Goal: Answer question/provide support: Share knowledge or assist other users

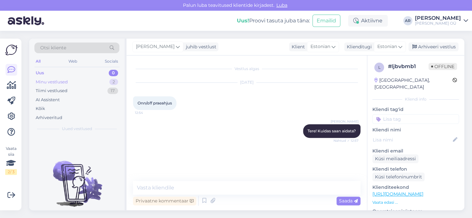
click at [101, 84] on div "Minu vestlused 2" at bounding box center [76, 82] width 85 height 9
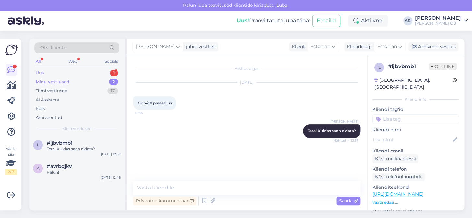
click at [106, 69] on div "Uus 1" at bounding box center [76, 73] width 85 height 9
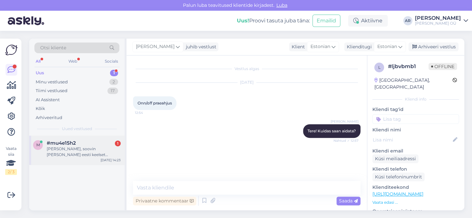
click at [104, 152] on div "[PERSON_NAME], soovin [PERSON_NAME] eesti keelset juhendit." at bounding box center [84, 152] width 74 height 12
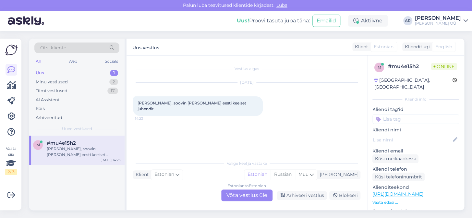
click at [247, 193] on div "Estonian to Estonian Võta vestlus üle" at bounding box center [246, 196] width 51 height 12
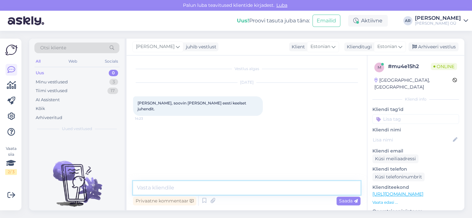
click at [248, 188] on textarea at bounding box center [247, 188] width 228 height 14
type textarea "Tere!"
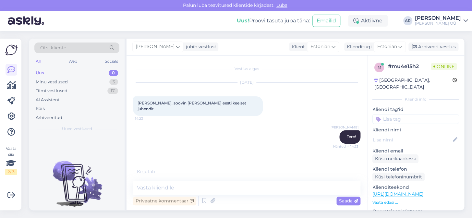
click at [392, 191] on link "[URL][DOMAIN_NAME]" at bounding box center [398, 194] width 51 height 6
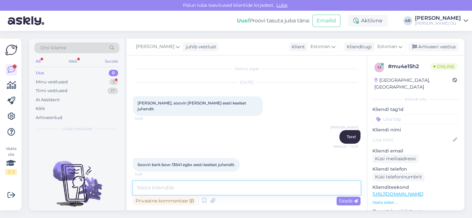
click at [196, 190] on textarea at bounding box center [247, 188] width 228 height 14
type textarea "O"
type textarea "Üks hetk"
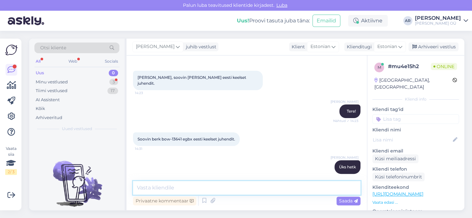
scroll to position [53, 0]
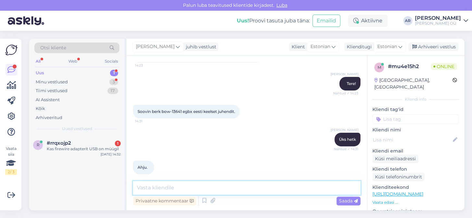
click at [182, 188] on textarea at bounding box center [247, 188] width 228 height 14
type textarea "s"
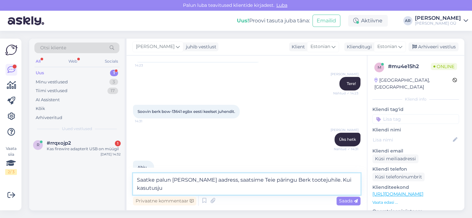
scroll to position [60, 0]
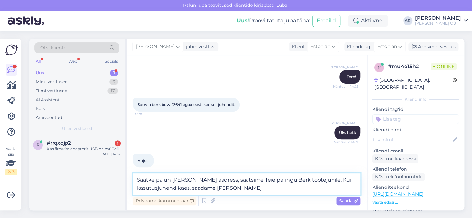
type textarea "Saatke palun [PERSON_NAME] aadress, saatsime Teie päringu Berk tootejuhile. Kui…"
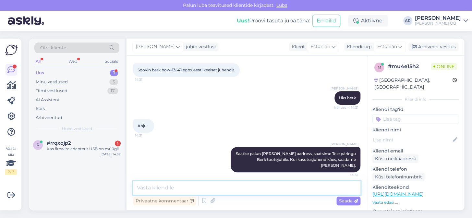
scroll to position [87, 0]
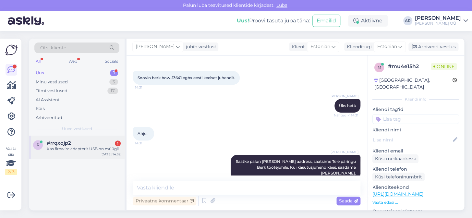
drag, startPoint x: 97, startPoint y: 159, endPoint x: 97, endPoint y: 153, distance: 6.2
click at [97, 158] on div "r #rrqxojp2 1 Kas firewire adapterit USB on müügil [DATE] 14:32" at bounding box center [76, 173] width 95 height 75
click at [99, 148] on div "Kas firewire adapterit USB on müügil" at bounding box center [84, 149] width 74 height 6
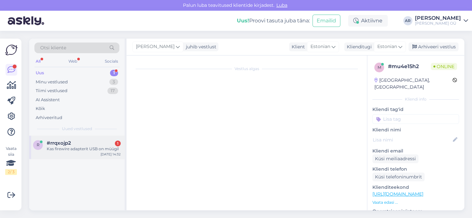
scroll to position [0, 0]
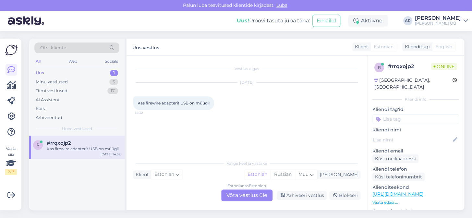
click at [414, 191] on link "[URL][DOMAIN_NAME]" at bounding box center [398, 194] width 51 height 6
click at [183, 105] on div "Kas firewire adapterit USB on müügil 14:32" at bounding box center [173, 103] width 81 height 14
click at [183, 105] on span "Kas firewire adapterit USB on müügil" at bounding box center [174, 103] width 72 height 5
click at [183, 104] on span "Kas firewire adapterit USB on müügil" at bounding box center [174, 103] width 72 height 5
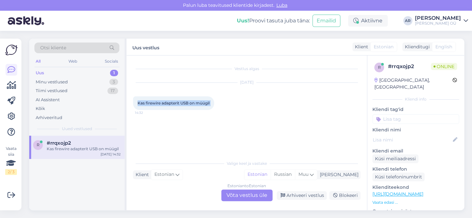
click at [183, 104] on span "Kas firewire adapterit USB on müügil" at bounding box center [174, 103] width 72 height 5
click at [257, 193] on div "Estonian to Estonian Võta vestlus üle" at bounding box center [246, 196] width 51 height 12
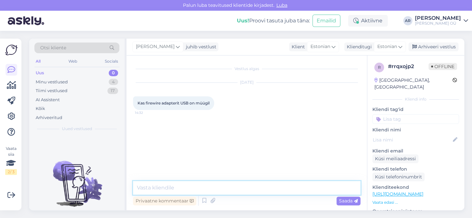
click at [257, 182] on textarea at bounding box center [247, 188] width 228 height 14
type textarea "Tere! kahjuks ei ole"
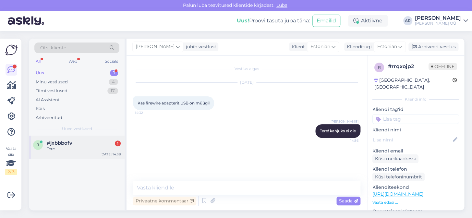
click at [79, 146] on div "Tere" at bounding box center [84, 149] width 74 height 6
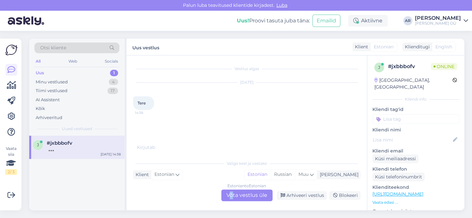
click at [231, 194] on div "Estonian to Estonian Võta vestlus üle" at bounding box center [246, 196] width 51 height 12
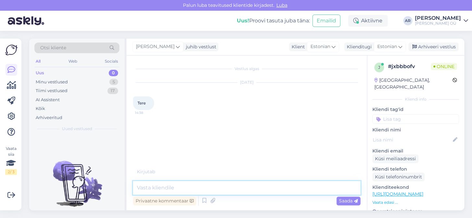
click at [231, 194] on textarea at bounding box center [247, 188] width 228 height 14
type textarea "Tere!"
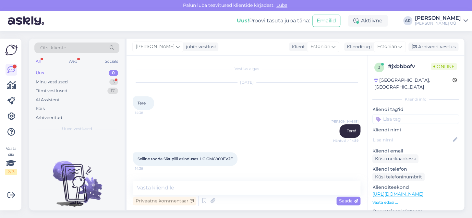
click at [387, 191] on link "[URL][DOMAIN_NAME]" at bounding box center [398, 194] width 51 height 6
click at [225, 161] on div "Selline toode Sikupilli esinduses LG GMG960EVJE 14:39" at bounding box center [185, 159] width 105 height 14
drag, startPoint x: 235, startPoint y: 159, endPoint x: 203, endPoint y: 158, distance: 32.5
click at [203, 158] on span "Selline toode Sikupilli esinduses LG GMG960EVJE" at bounding box center [185, 158] width 95 height 5
copy span "LG GMG960EVJE"
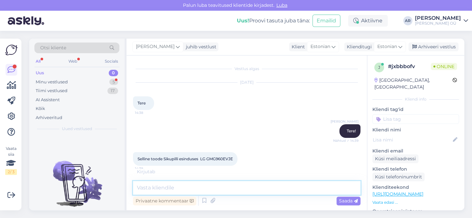
click at [188, 194] on textarea at bounding box center [247, 188] width 228 height 14
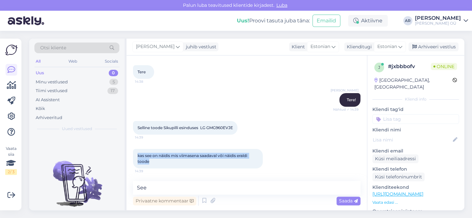
drag, startPoint x: 165, startPoint y: 164, endPoint x: 138, endPoint y: 157, distance: 27.6
click at [138, 157] on div "kas see on näidis mis viimasena saadaval või näidis eraldi toode 14:39" at bounding box center [198, 158] width 130 height 19
copy span "kas see on näidis mis viimasena saadaval või näidis eraldi toode"
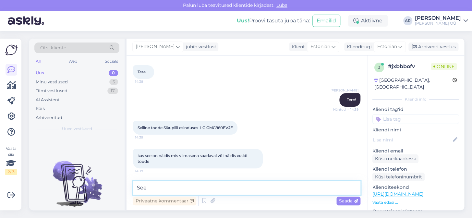
click at [196, 185] on textarea "See" at bounding box center [247, 188] width 228 height 14
type textarea "See on viimane näidis"
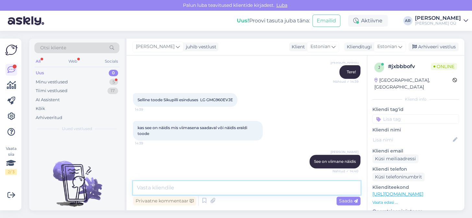
scroll to position [87, 0]
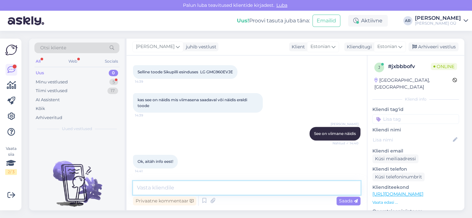
click at [181, 188] on textarea at bounding box center [247, 188] width 228 height 14
type textarea "Palun!"
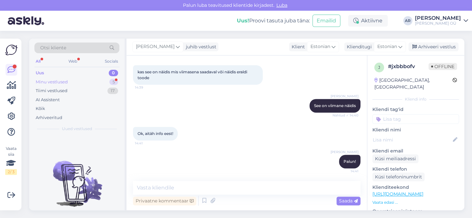
click at [73, 80] on div "Minu vestlused 5" at bounding box center [76, 82] width 85 height 9
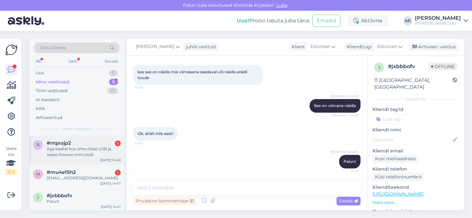
click at [104, 152] on div "Aga kaabel kus ühes otsas USB ja teises firewire mini otsik" at bounding box center [84, 152] width 74 height 12
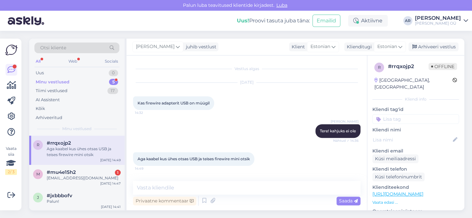
scroll to position [0, 0]
click at [206, 161] on div "Aga kaabel kus ühes otsas USB ja teises firewire mini otsik 14:49" at bounding box center [193, 159] width 121 height 14
copy div "Aga kaabel kus ühes otsas USB ja teises firewire mini otsik 14:49"
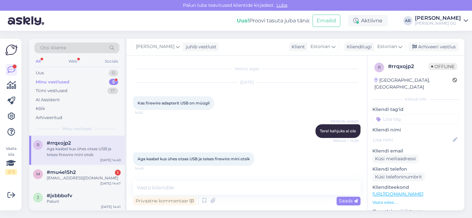
click at [175, 103] on span "Kas firewire adapterit USB on müügil" at bounding box center [174, 103] width 72 height 5
copy div "Kas firewire adapterit USB on müügil 14:32"
click at [393, 191] on link "[URL][DOMAIN_NAME]" at bounding box center [398, 194] width 51 height 6
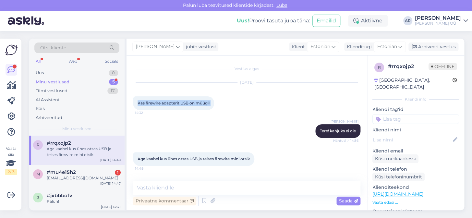
click at [385, 200] on p "Vaata edasi ..." at bounding box center [416, 203] width 87 height 6
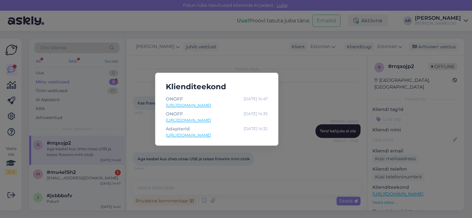
click at [212, 132] on div "Adapterid [DATE] 14:32 [URL][DOMAIN_NAME]" at bounding box center [217, 131] width 102 height 13
click at [212, 134] on link "[URL][DOMAIN_NAME]" at bounding box center [217, 135] width 102 height 6
click at [343, 140] on div "Klienditeekond ONOFF [DATE] 14:47 [URL][DOMAIN_NAME] ONOFF [DATE] 14:35 [URL][D…" at bounding box center [236, 109] width 472 height 218
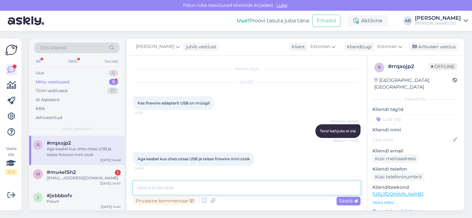
click at [243, 186] on textarea at bounding box center [247, 188] width 228 height 14
type textarea "kahjuks ei ole"
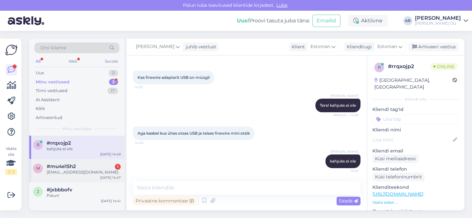
click at [84, 172] on div "[EMAIL_ADDRESS][DOMAIN_NAME]" at bounding box center [84, 172] width 74 height 6
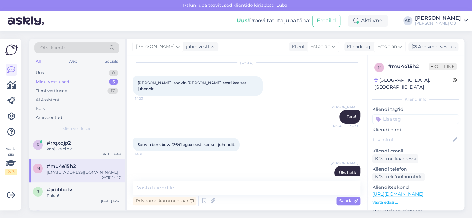
scroll to position [0, 0]
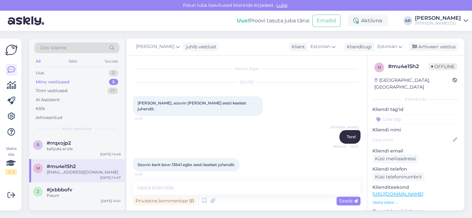
click at [394, 191] on link "[URL][DOMAIN_NAME]" at bounding box center [398, 194] width 51 height 6
click at [186, 162] on span "Soovin berk bow-13641 egbx eesti keelset juhendit." at bounding box center [187, 164] width 98 height 5
click at [185, 162] on span "Soovin berk bow-13641 egbx eesti keelset juhendit." at bounding box center [187, 164] width 98 height 5
drag, startPoint x: 183, startPoint y: 159, endPoint x: 152, endPoint y: 158, distance: 30.5
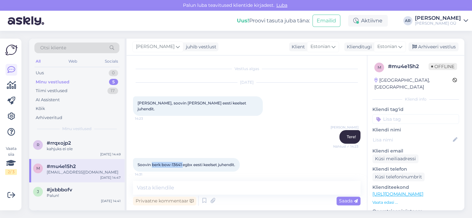
click at [152, 162] on span "Soovin berk bow-13641 egbx eesti keelset juhendit." at bounding box center [187, 164] width 98 height 5
copy span "berk bow-13641"
click at [107, 139] on div "r #rrqxojp2 1 Aitäh [DATE] 14:49" at bounding box center [76, 147] width 95 height 23
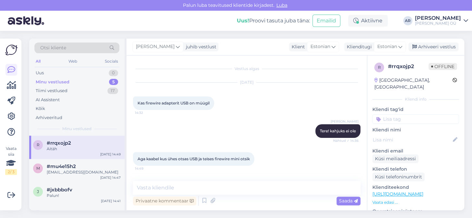
scroll to position [53, 0]
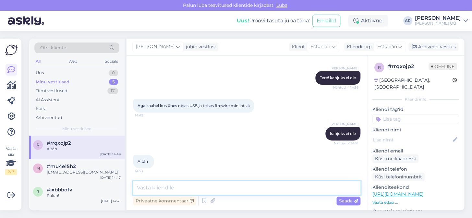
click at [189, 188] on textarea at bounding box center [247, 188] width 228 height 14
type textarea "Palun!"
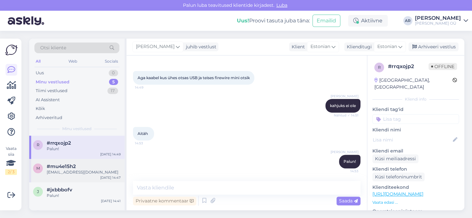
click at [56, 162] on div "m #mu4e15h2 [EMAIL_ADDRESS][DOMAIN_NAME] [DATE] 14:47" at bounding box center [76, 170] width 95 height 23
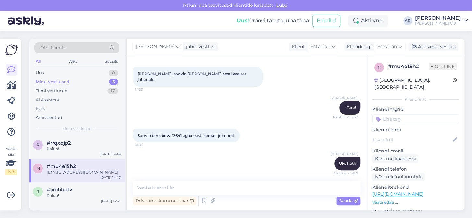
scroll to position [2, 0]
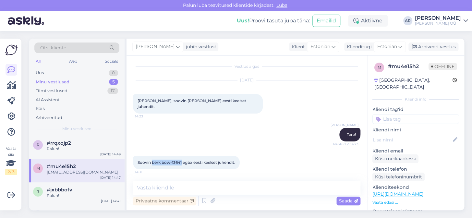
drag, startPoint x: 182, startPoint y: 156, endPoint x: 153, endPoint y: 157, distance: 29.3
click at [153, 160] on span "Soovin berk bow-13641 egbx eesti keelset juhendit." at bounding box center [187, 162] width 98 height 5
copy span "berk bow-13641"
click at [79, 72] on div "Uus 1" at bounding box center [76, 73] width 85 height 9
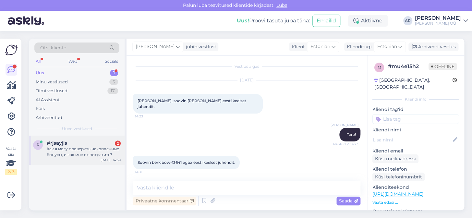
click at [100, 156] on div "Как я могу проверить накопленные бонусы, и как мне их потратить?" at bounding box center [84, 152] width 74 height 12
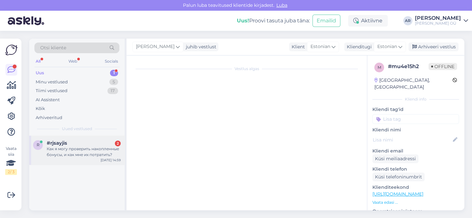
scroll to position [0, 0]
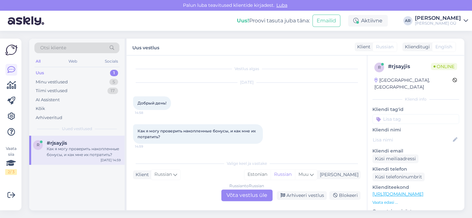
click at [247, 198] on div "Russian to Russian Võta vestlus üle" at bounding box center [246, 196] width 51 height 12
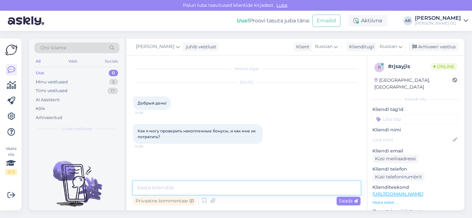
click at [245, 187] on textarea at bounding box center [247, 188] width 228 height 14
type textarea "\"
type textarea "Здравствуйте, в интернет магазине нет такого"
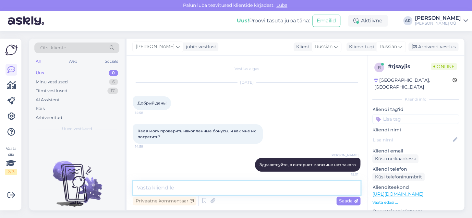
scroll to position [3, 0]
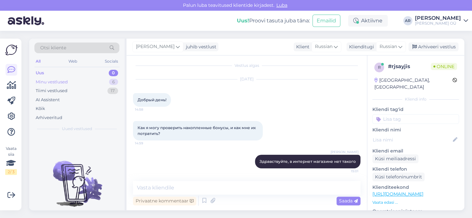
click at [94, 82] on div "Minu vestlused 6" at bounding box center [76, 82] width 85 height 9
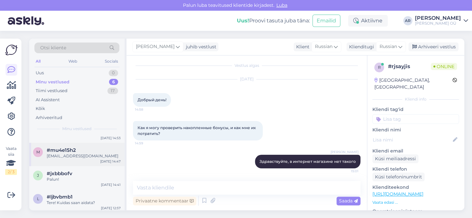
scroll to position [52, 0]
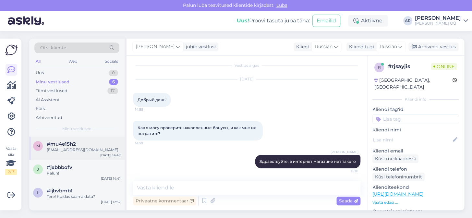
click at [101, 148] on div "[EMAIL_ADDRESS][DOMAIN_NAME]" at bounding box center [84, 150] width 74 height 6
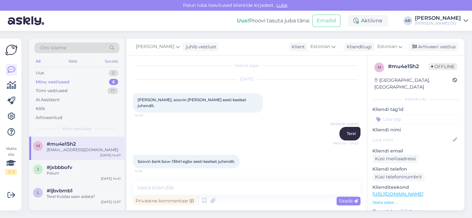
scroll to position [115, 0]
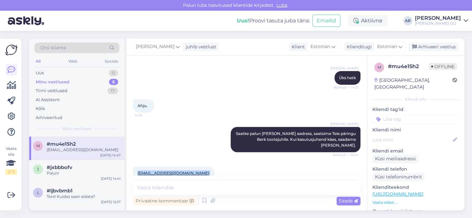
drag, startPoint x: 179, startPoint y: 162, endPoint x: 136, endPoint y: 159, distance: 43.3
click at [136, 167] on div "[EMAIL_ADDRESS][DOMAIN_NAME] 14:47" at bounding box center [174, 174] width 82 height 14
copy span "[EMAIL_ADDRESS][DOMAIN_NAME]"
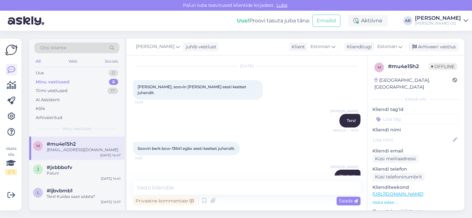
scroll to position [0, 0]
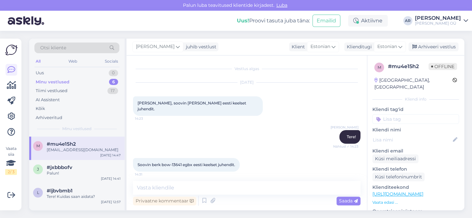
click at [204, 162] on span "Soovin berk bow-13641 egbx eesti keelset juhendit." at bounding box center [187, 164] width 98 height 5
copy div "Soovin berk bow-13641 egbx eesti keelset juhendit. 14:31"
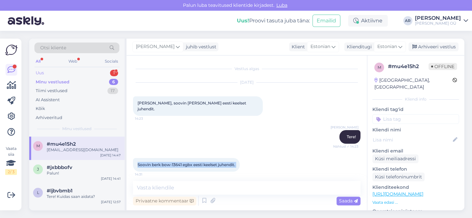
click at [94, 71] on div "Uus 1" at bounding box center [76, 73] width 85 height 9
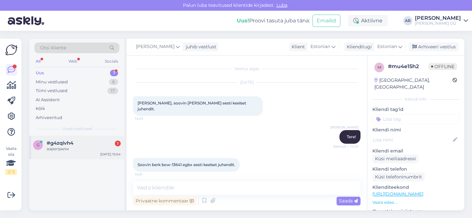
click at [97, 152] on div "g #g4zqivh4 1 аэрогрили [DATE] 15:04" at bounding box center [76, 147] width 95 height 23
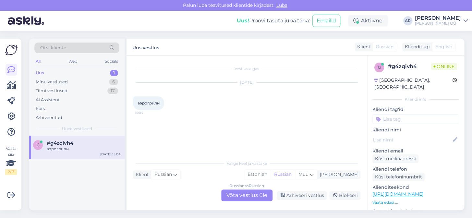
click at [258, 193] on div "Russian to Russian Võta vestlus üle" at bounding box center [246, 196] width 51 height 12
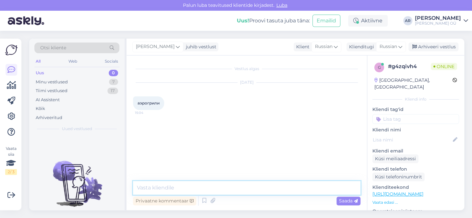
click at [258, 193] on textarea at bounding box center [247, 188] width 228 height 14
type textarea "P"
type textarea "Здравствуйте, чем могу помочь?"
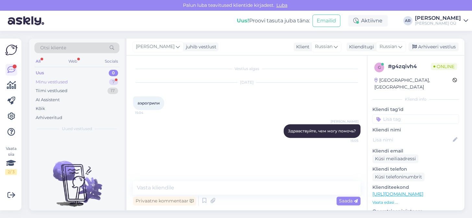
click at [84, 81] on div "Minu vestlused 7" at bounding box center [76, 82] width 85 height 9
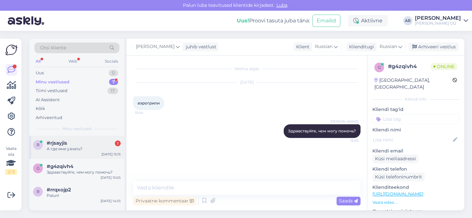
click at [110, 140] on div "#rjsayjis 1" at bounding box center [84, 143] width 74 height 6
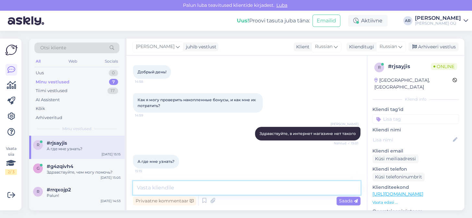
scroll to position [59, 0]
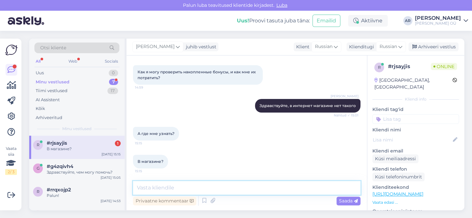
click at [186, 187] on textarea at bounding box center [247, 188] width 228 height 14
type textarea "t"
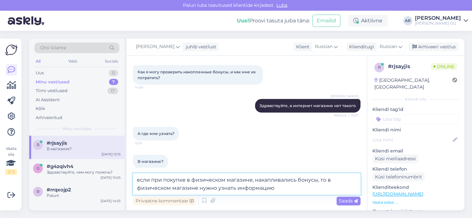
type textarea "если при покупке в физическом магазине, накапливались бонусы, то в физическом м…"
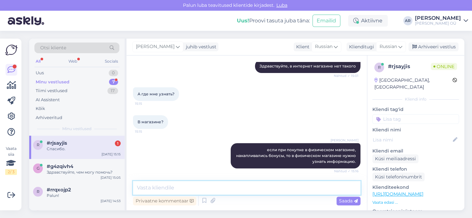
scroll to position [127, 0]
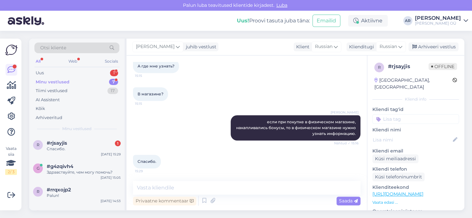
click at [49, 78] on div "Minu vestlused 7" at bounding box center [76, 82] width 85 height 9
click at [61, 79] on div "Minu vestlused" at bounding box center [53, 82] width 34 height 6
click at [69, 73] on div "Uus 1" at bounding box center [76, 73] width 85 height 9
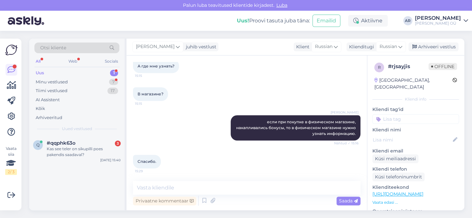
click at [69, 73] on div "Uus 1" at bounding box center [76, 73] width 85 height 9
click at [103, 160] on div "[DATE] 15:40" at bounding box center [110, 160] width 20 height 5
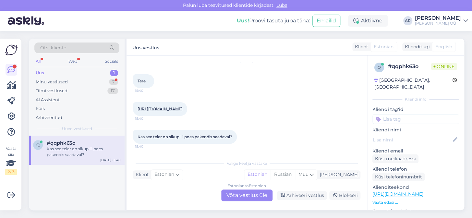
click at [151, 106] on link "[URL][DOMAIN_NAME]" at bounding box center [160, 108] width 45 height 5
click at [232, 195] on div "Estonian to Estonian Võta vestlus üle" at bounding box center [246, 196] width 51 height 12
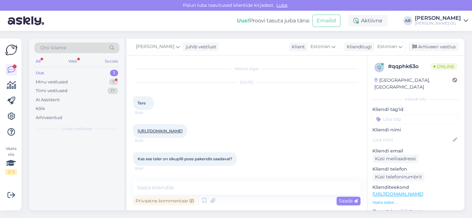
scroll to position [3, 0]
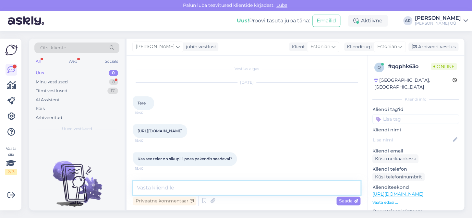
click at [231, 189] on textarea at bounding box center [247, 188] width 228 height 14
type textarea "Tere! näidis"
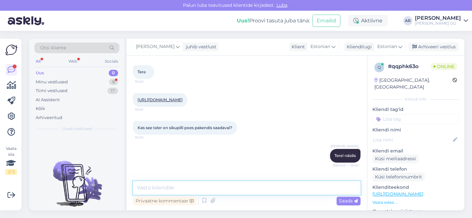
scroll to position [59, 0]
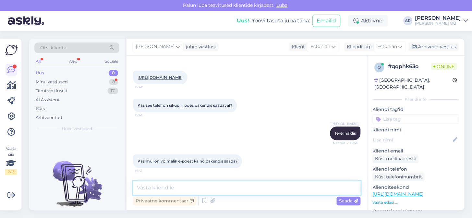
click at [198, 189] on textarea at bounding box center [247, 188] width 228 height 14
type textarea "v"
type textarea "A"
type textarea "On vaja kullerriga k0ju tellida"
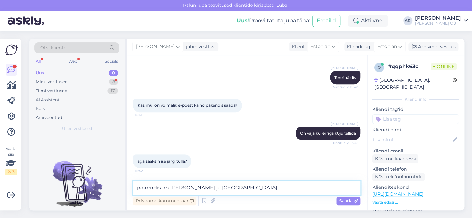
scroll to position [122, 0]
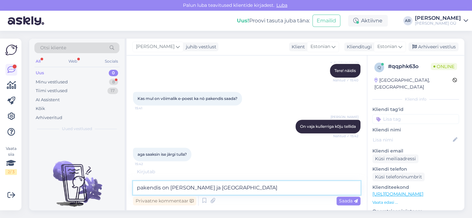
click at [182, 188] on textarea "pakendis on [PERSON_NAME] ja [GEOGRAPHIC_DATA]" at bounding box center [247, 188] width 228 height 14
type textarea "pakendis on [GEOGRAPHIC_DATA] Saaremal ja [GEOGRAPHIC_DATA]"
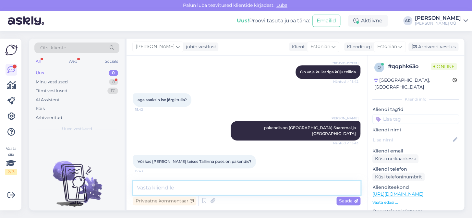
scroll to position [199, 0]
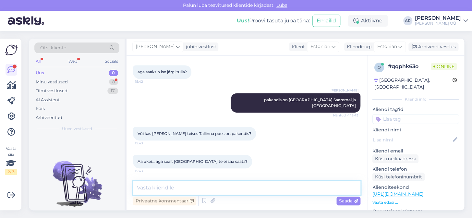
type textarea "t"
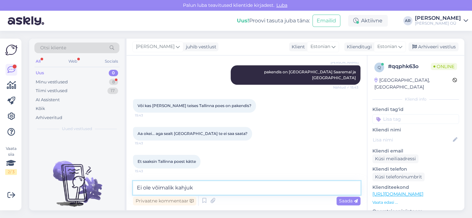
type textarea "Ei ole võimalik kahjuks"
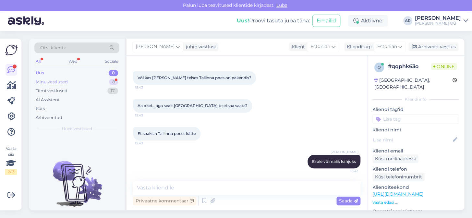
click at [77, 79] on div "Minu vestlused 8" at bounding box center [76, 82] width 85 height 9
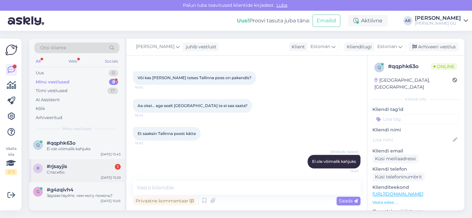
click at [103, 181] on div "r #rjsayjis 1 Спасибо. [DATE] 15:29" at bounding box center [76, 170] width 95 height 23
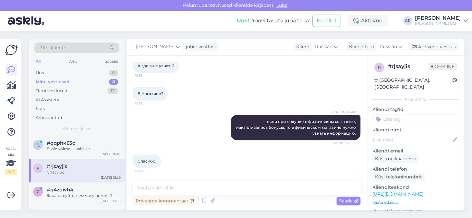
scroll to position [127, 0]
click at [418, 51] on div "Arhiveeri vestlus" at bounding box center [434, 47] width 50 height 9
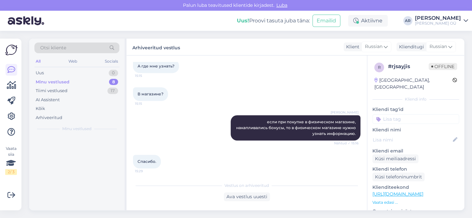
click at [418, 51] on div "Klienditugi [DEMOGRAPHIC_DATA]" at bounding box center [426, 47] width 59 height 9
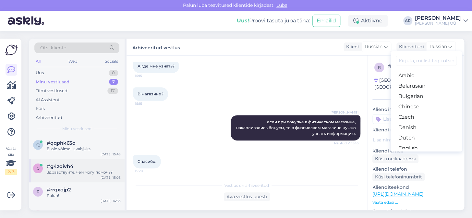
click at [70, 174] on div "Здравствуйте, чем могу помочь?" at bounding box center [84, 172] width 74 height 6
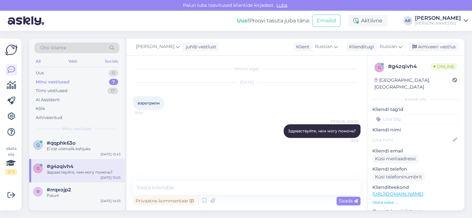
scroll to position [0, 0]
click at [440, 45] on div "Arhiveeri vestlus" at bounding box center [434, 47] width 50 height 9
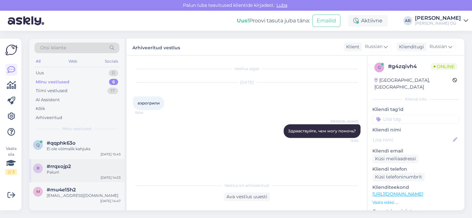
click at [89, 179] on div "r #rrqxojp2 Palun! [DATE] 14:53" at bounding box center [76, 170] width 95 height 23
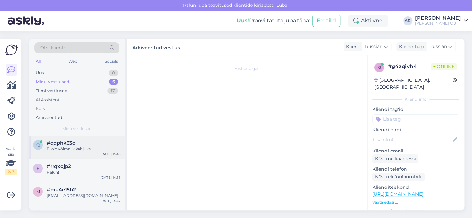
scroll to position [81, 0]
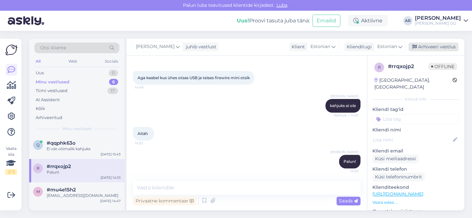
click at [430, 50] on div "Arhiveeri vestlus" at bounding box center [434, 47] width 50 height 9
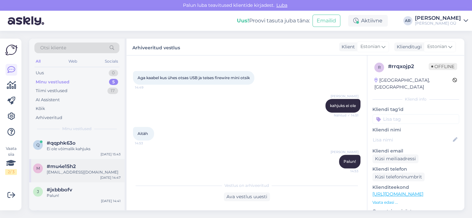
click at [78, 180] on div "m #mu4e15h2 [EMAIL_ADDRESS][DOMAIN_NAME] [DATE] 14:47" at bounding box center [76, 170] width 95 height 23
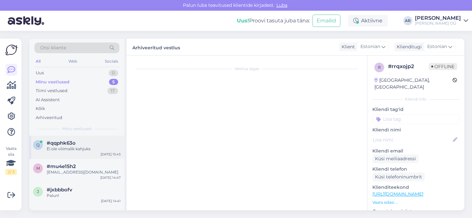
scroll to position [115, 0]
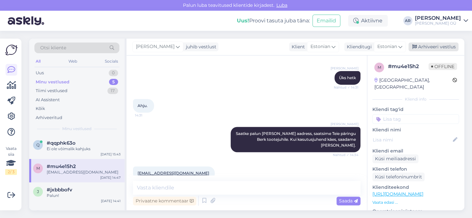
click at [419, 44] on div "Arhiveeri vestlus" at bounding box center [434, 47] width 50 height 9
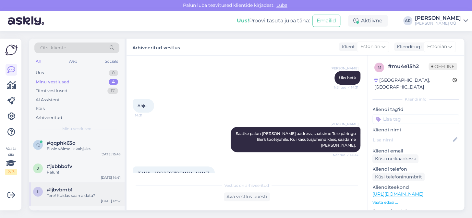
click at [87, 182] on div "l #ljbvbmb1 Tere! Kuidas saan aidata? [DATE] 12:57" at bounding box center [76, 193] width 95 height 23
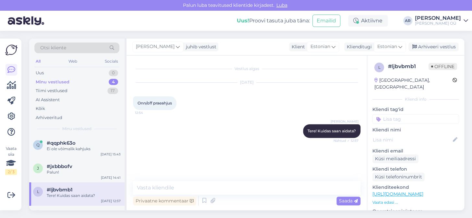
scroll to position [0, 0]
click at [411, 46] on div "Arhiveeri vestlus" at bounding box center [434, 47] width 50 height 9
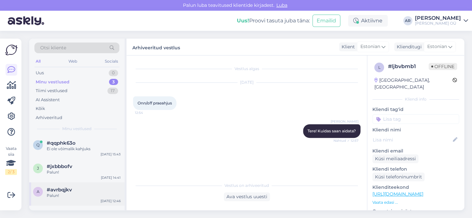
click at [100, 188] on div "#avrbqjkv" at bounding box center [84, 190] width 74 height 6
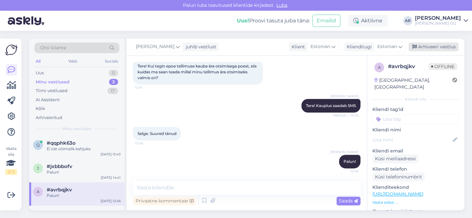
click at [425, 47] on div "Arhiveeri vestlus" at bounding box center [434, 47] width 50 height 9
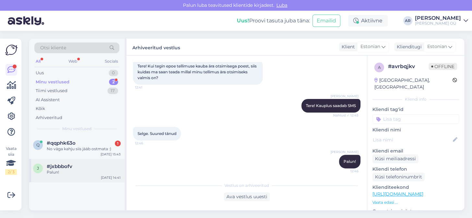
click at [80, 166] on div "#jxbbbofv" at bounding box center [84, 167] width 74 height 6
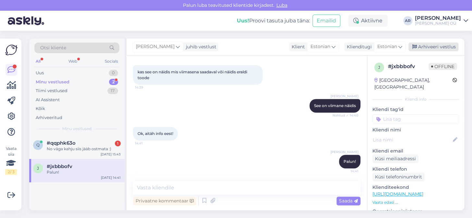
click at [431, 44] on div "Arhiveeri vestlus" at bounding box center [434, 47] width 50 height 9
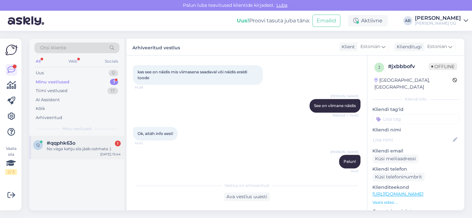
click at [52, 155] on div "q #qqphk63o 1 No väga kahju siis jääb ostmata :) [DATE] 15:44" at bounding box center [76, 147] width 95 height 23
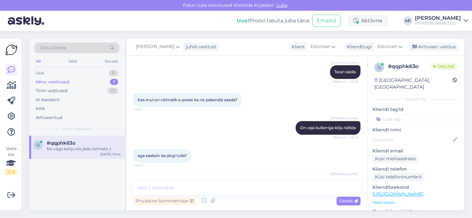
scroll to position [282, 0]
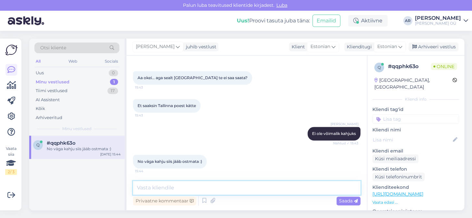
click at [184, 191] on textarea at bounding box center [247, 188] width 228 height 14
type textarea "Vabandame!"
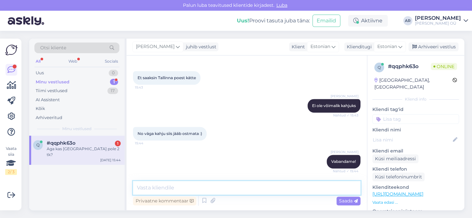
scroll to position [338, 0]
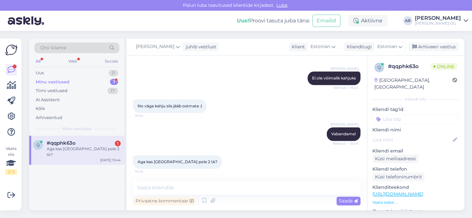
click at [386, 191] on link "[URL][DOMAIN_NAME]" at bounding box center [398, 194] width 51 height 6
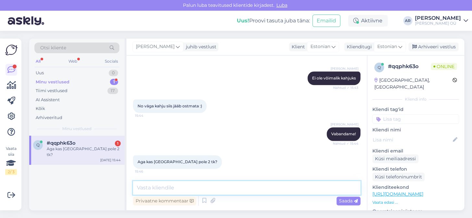
click at [220, 190] on textarea at bounding box center [247, 188] width 228 height 14
type textarea "[GEOGRAPHIC_DATA] ka 2 tk"
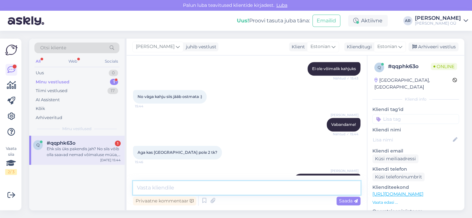
scroll to position [400, 0]
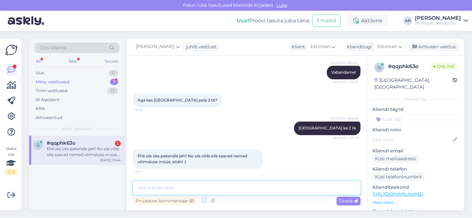
click at [205, 183] on textarea at bounding box center [247, 188] width 228 height 14
type textarea "Palun!"
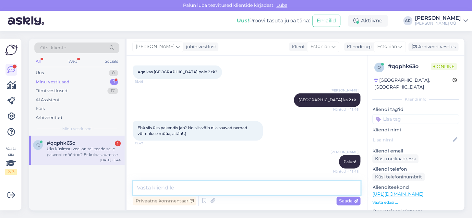
scroll to position [461, 0]
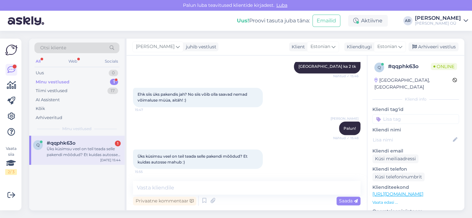
click at [413, 191] on link "[URL][DOMAIN_NAME]" at bounding box center [398, 194] width 51 height 6
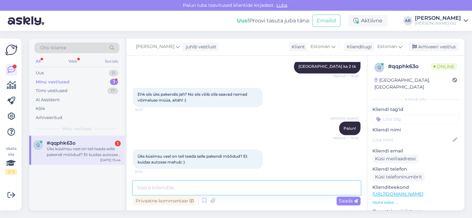
click at [212, 193] on textarea at bounding box center [247, 188] width 228 height 14
paste textarea "Kõrgus (cm) 77,3 Laius (cm) 122,54 Sügavus (cm) 26,52 Bruto kaal (pakendiga kg)…"
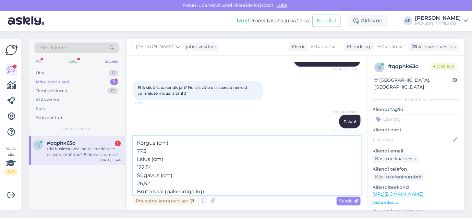
scroll to position [11, 0]
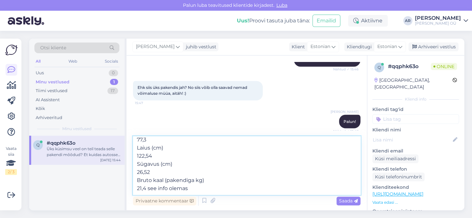
click at [150, 191] on textarea "Kõrgus (cm) 77,3 Laius (cm) 122,54 Sügavus (cm) 26,52 Bruto kaal (pakendiga kg)…" at bounding box center [247, 165] width 228 height 58
type textarea "Kõrgus (cm) 77,3 Laius (cm) 122,54 Sügavus (cm) 26,52 Bruto kaal (pakendiga kg)…"
click at [195, 192] on textarea "Kõrgus (cm) 77,3 Laius (cm) 122,54 Sügavus (cm) 26,52 Bruto kaal (pakendiga kg)…" at bounding box center [247, 165] width 228 height 58
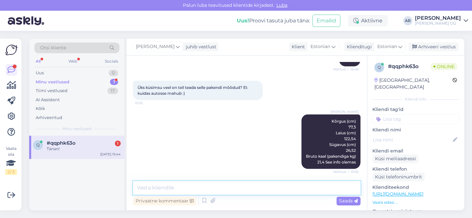
scroll to position [558, 0]
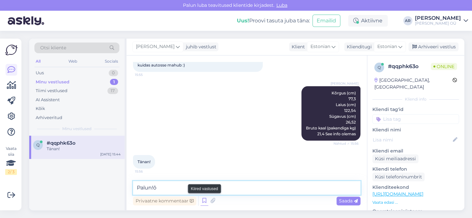
type textarea "Palun!"
